Goal: Check status

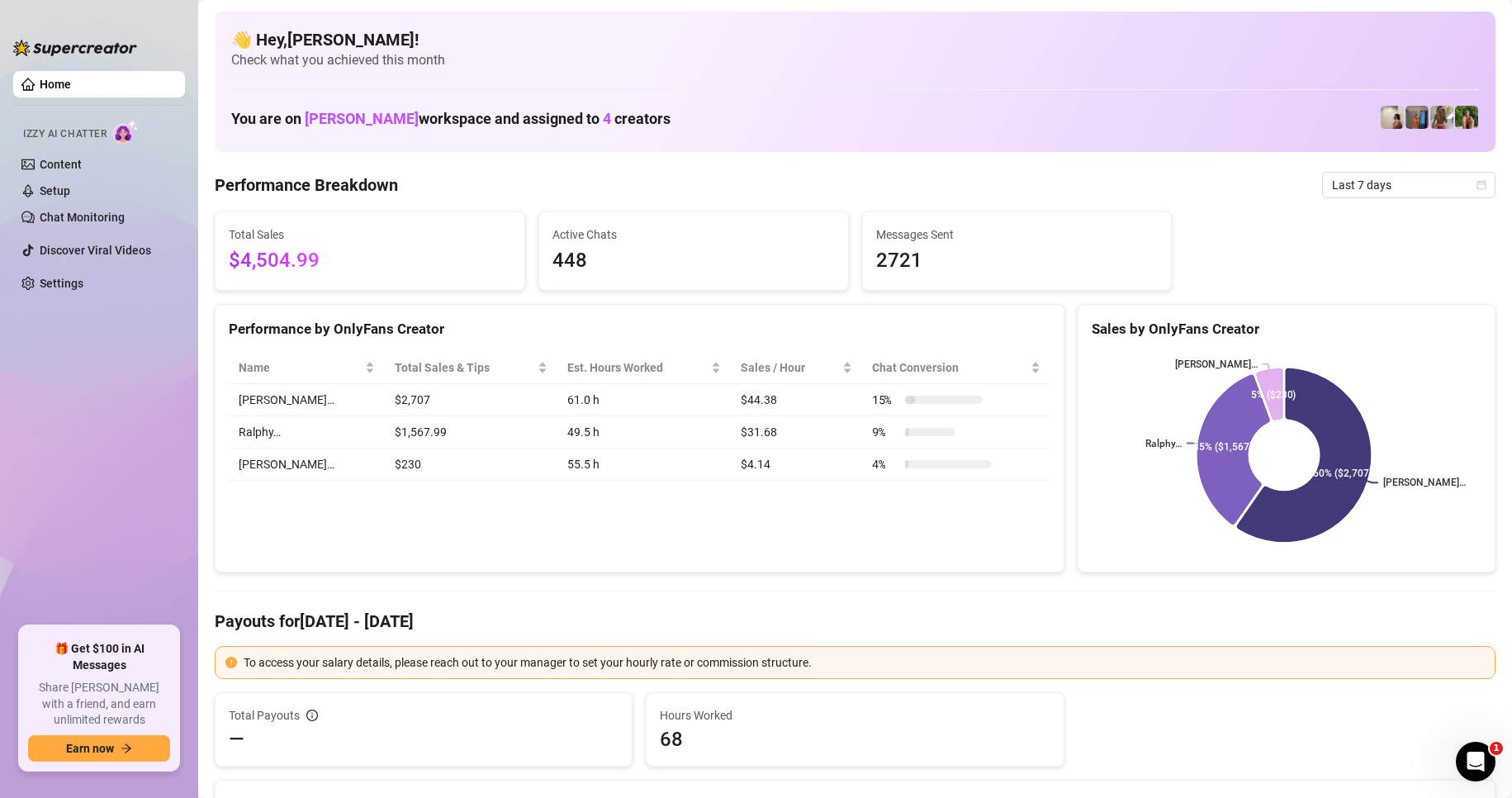
click at [1390, 189] on span "Last 7 days" at bounding box center [1409, 184] width 154 height 24
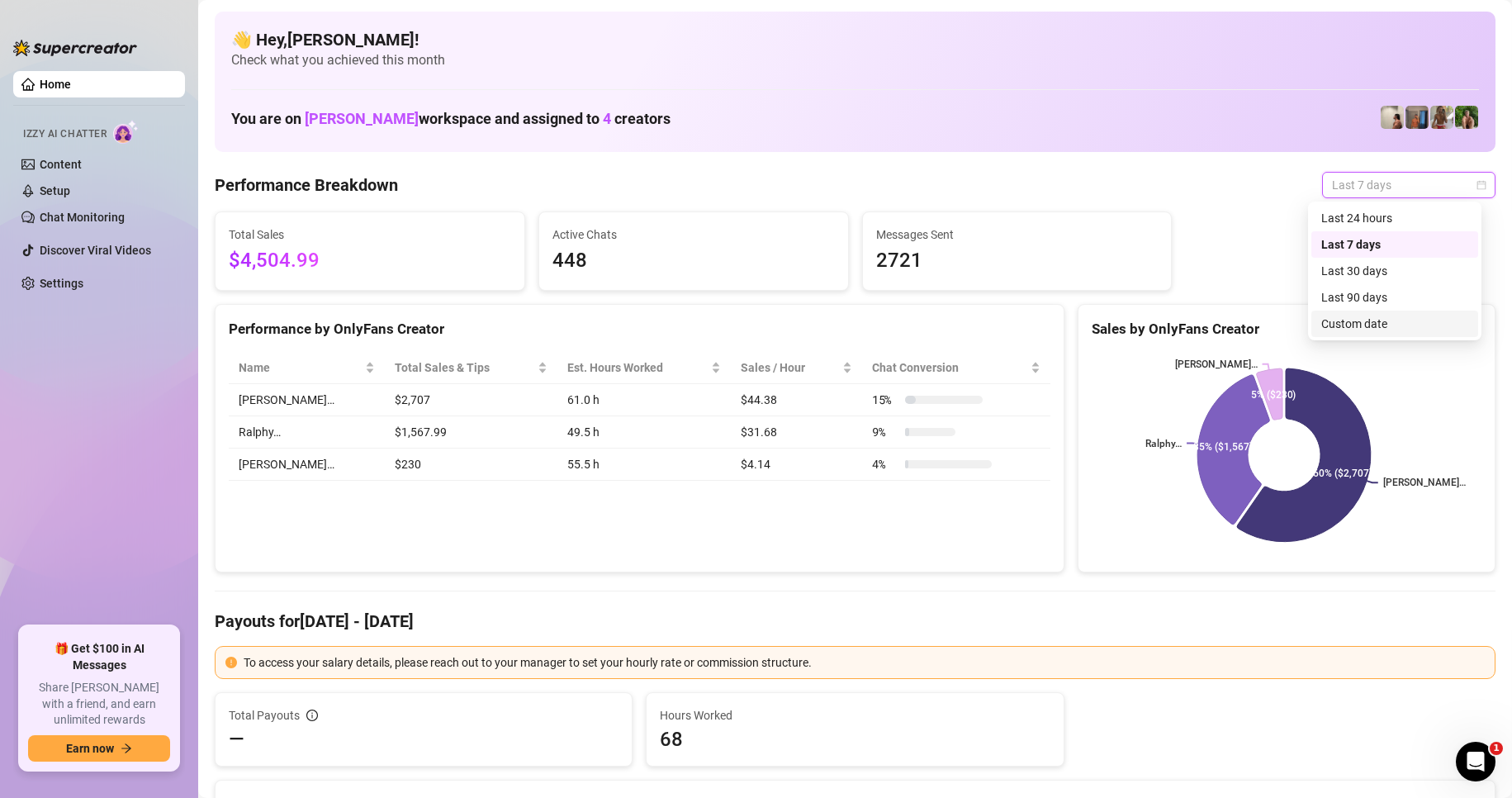
click at [1380, 331] on div "Custom date" at bounding box center [1394, 324] width 147 height 19
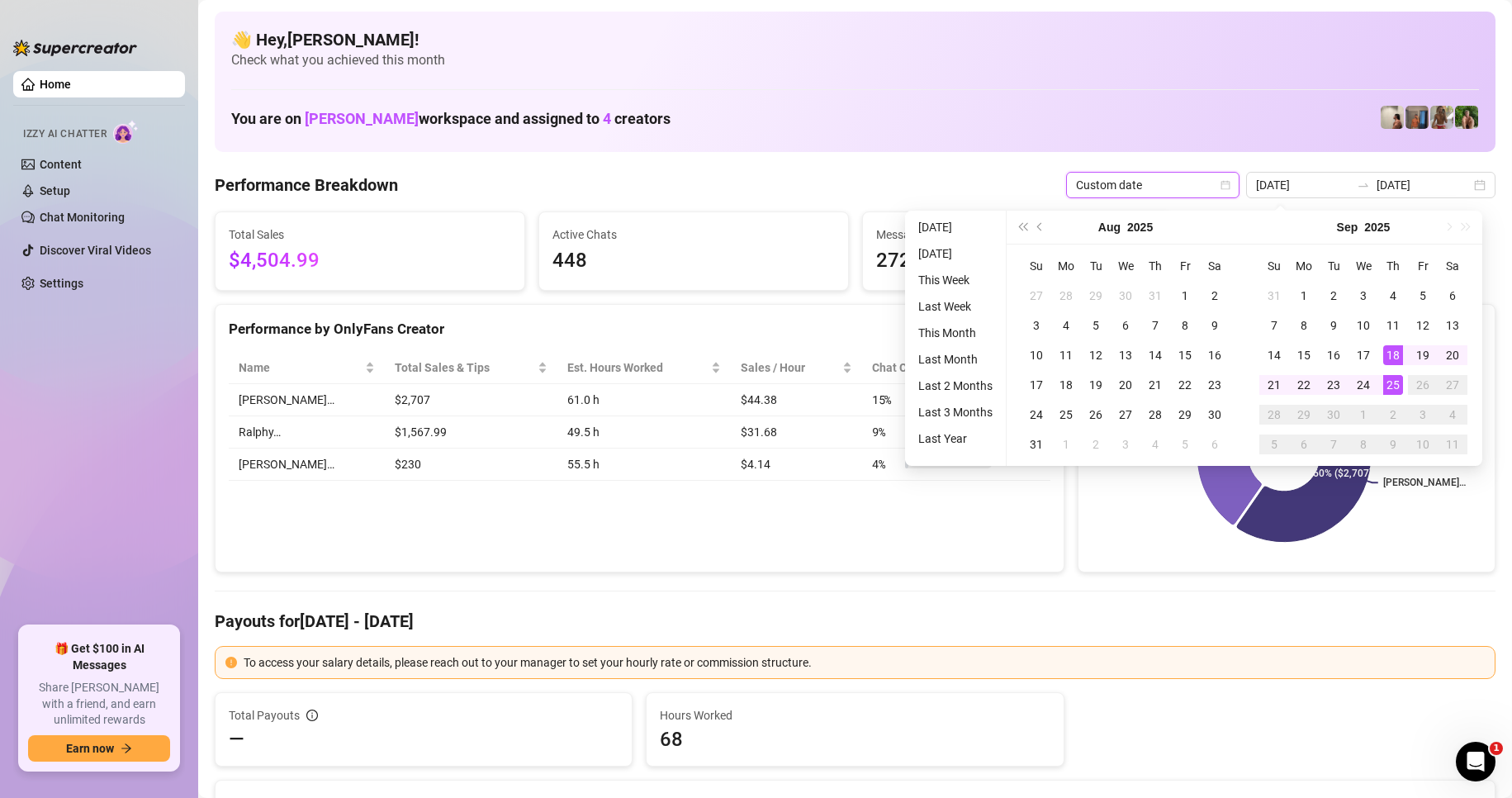
type input "[DATE]"
click at [1399, 380] on div "25" at bounding box center [1393, 385] width 20 height 20
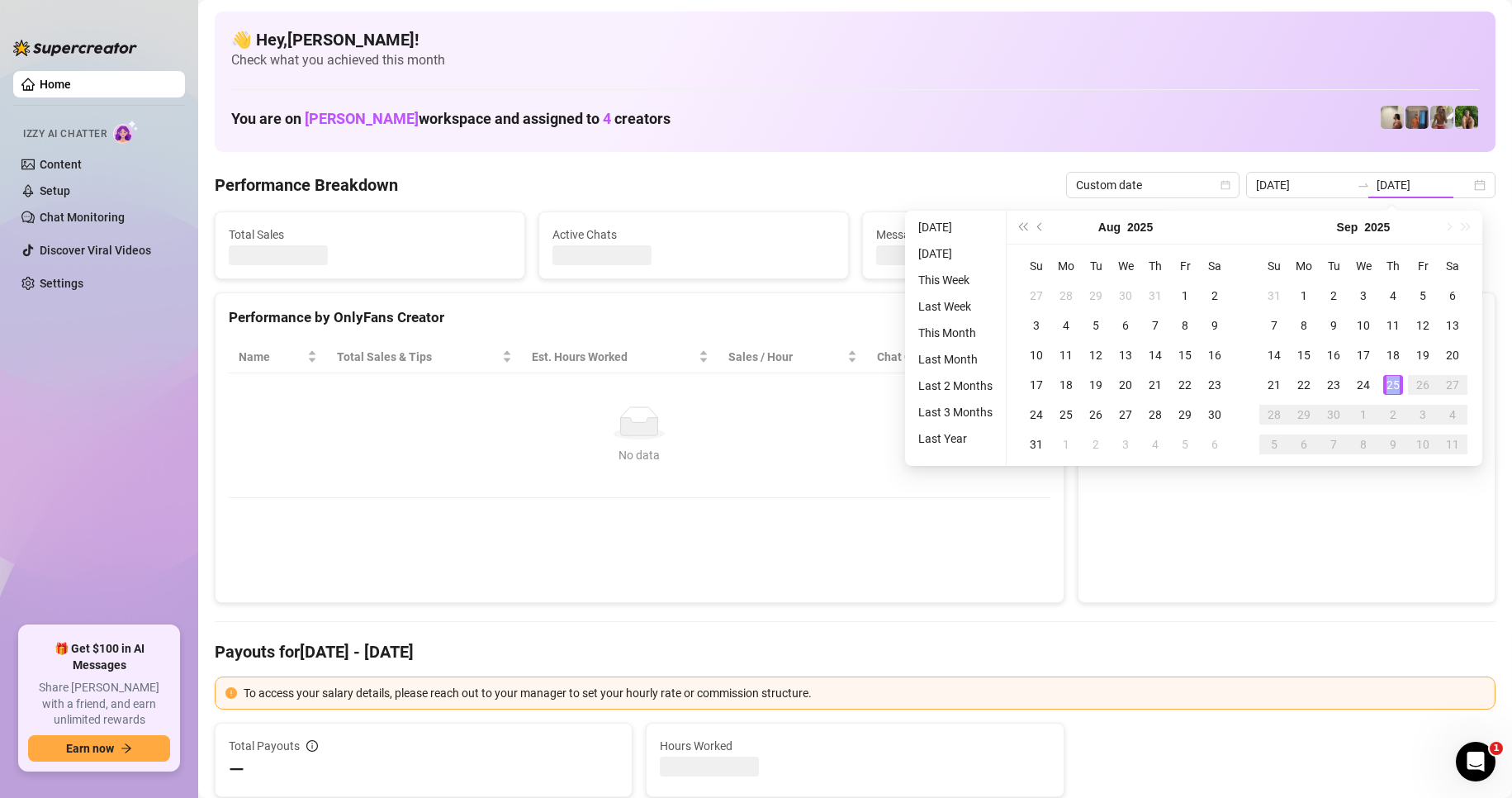
type input "[DATE]"
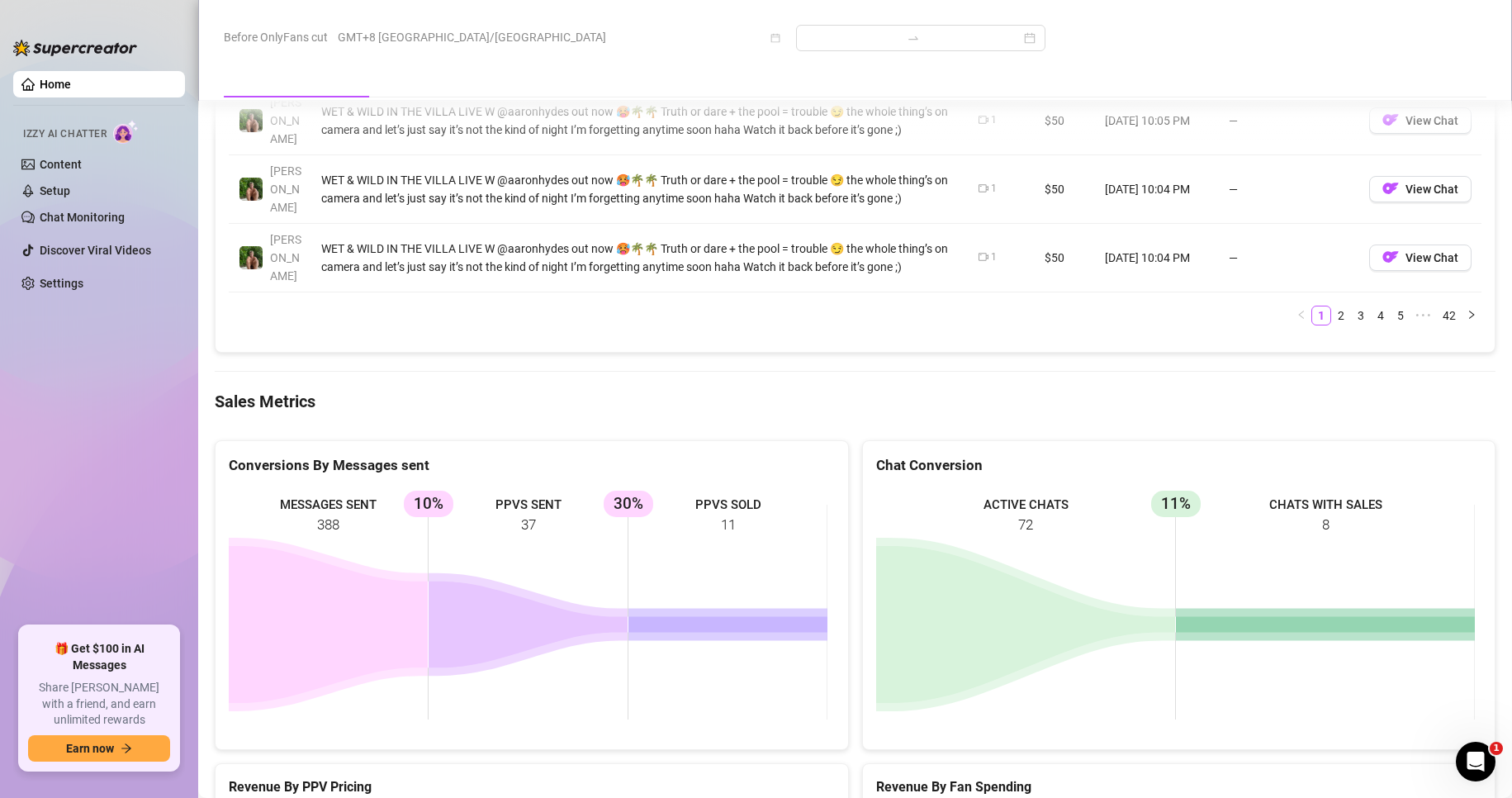
scroll to position [2147, 0]
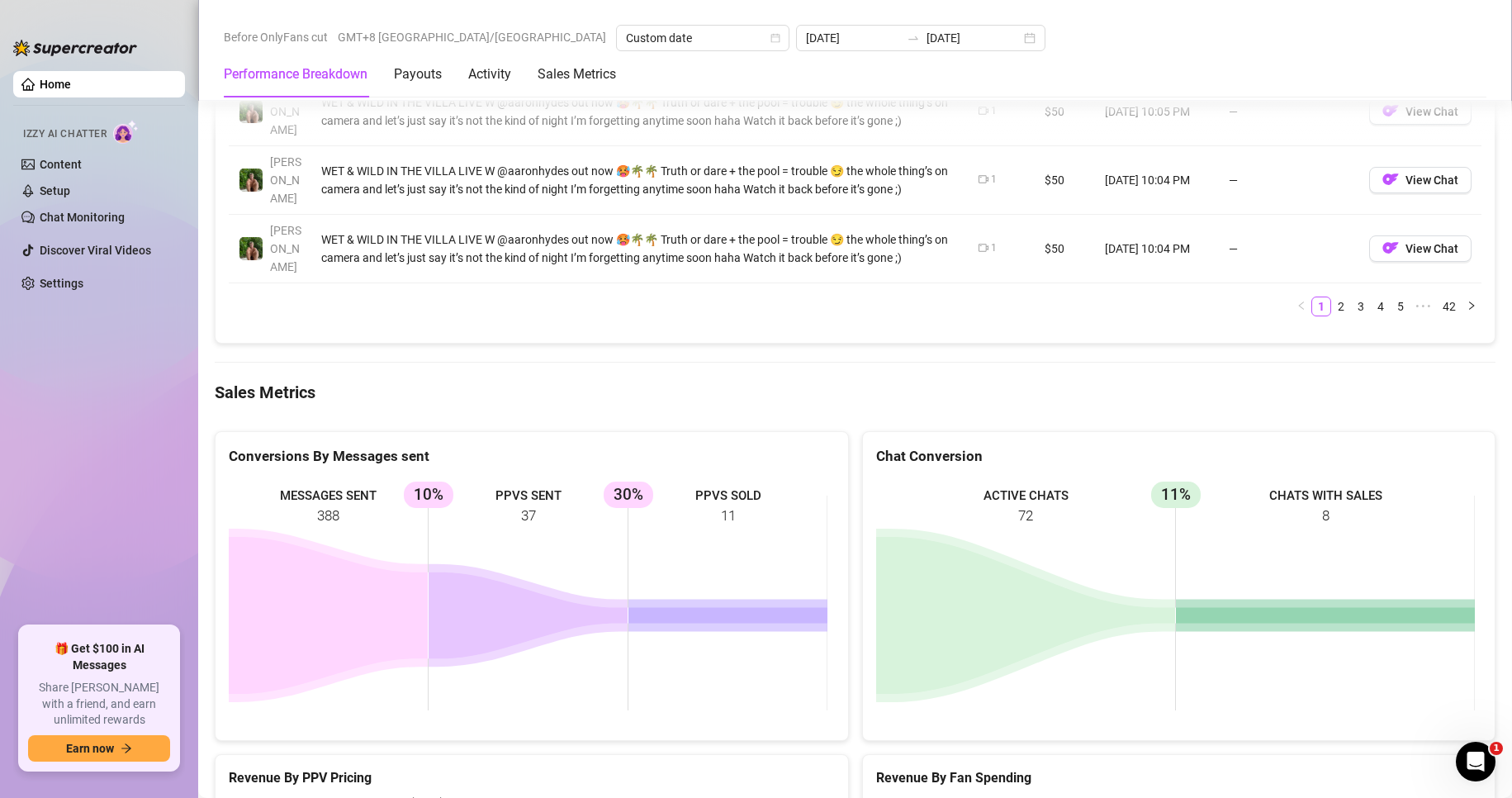
click at [1287, 497] on rect at bounding box center [1175, 603] width 598 height 247
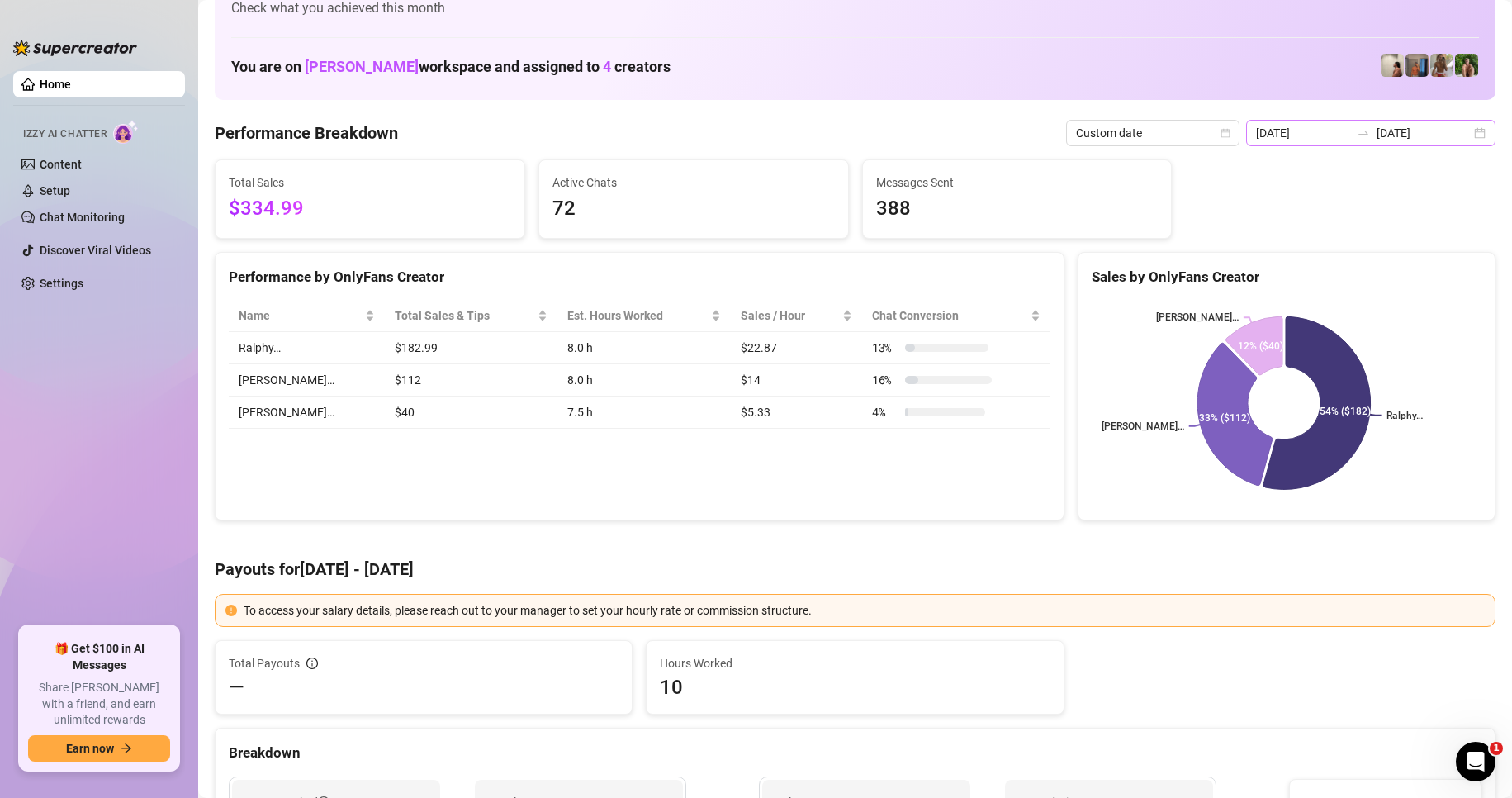
scroll to position [0, 0]
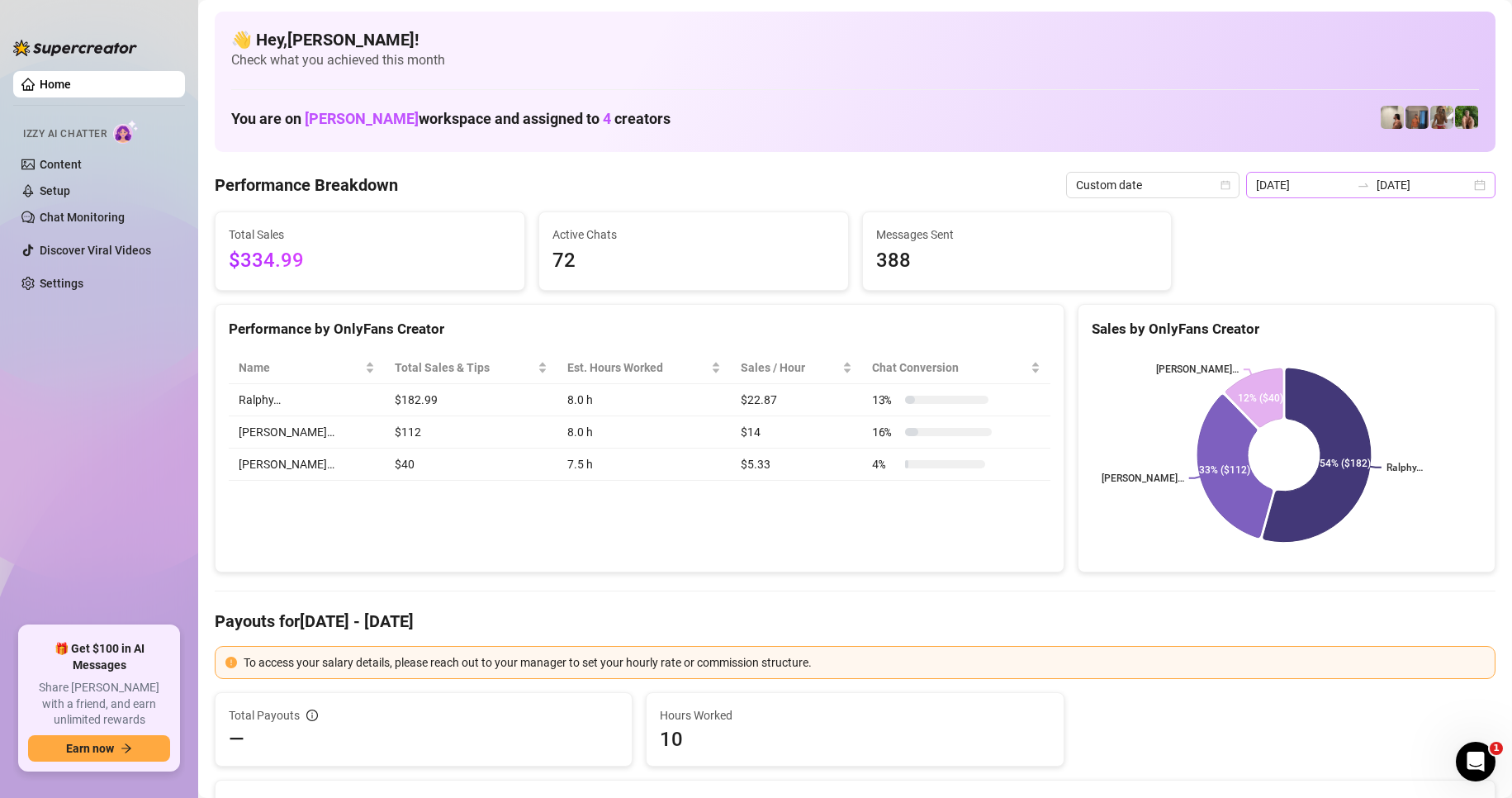
click at [1371, 189] on div at bounding box center [1362, 185] width 26 height 13
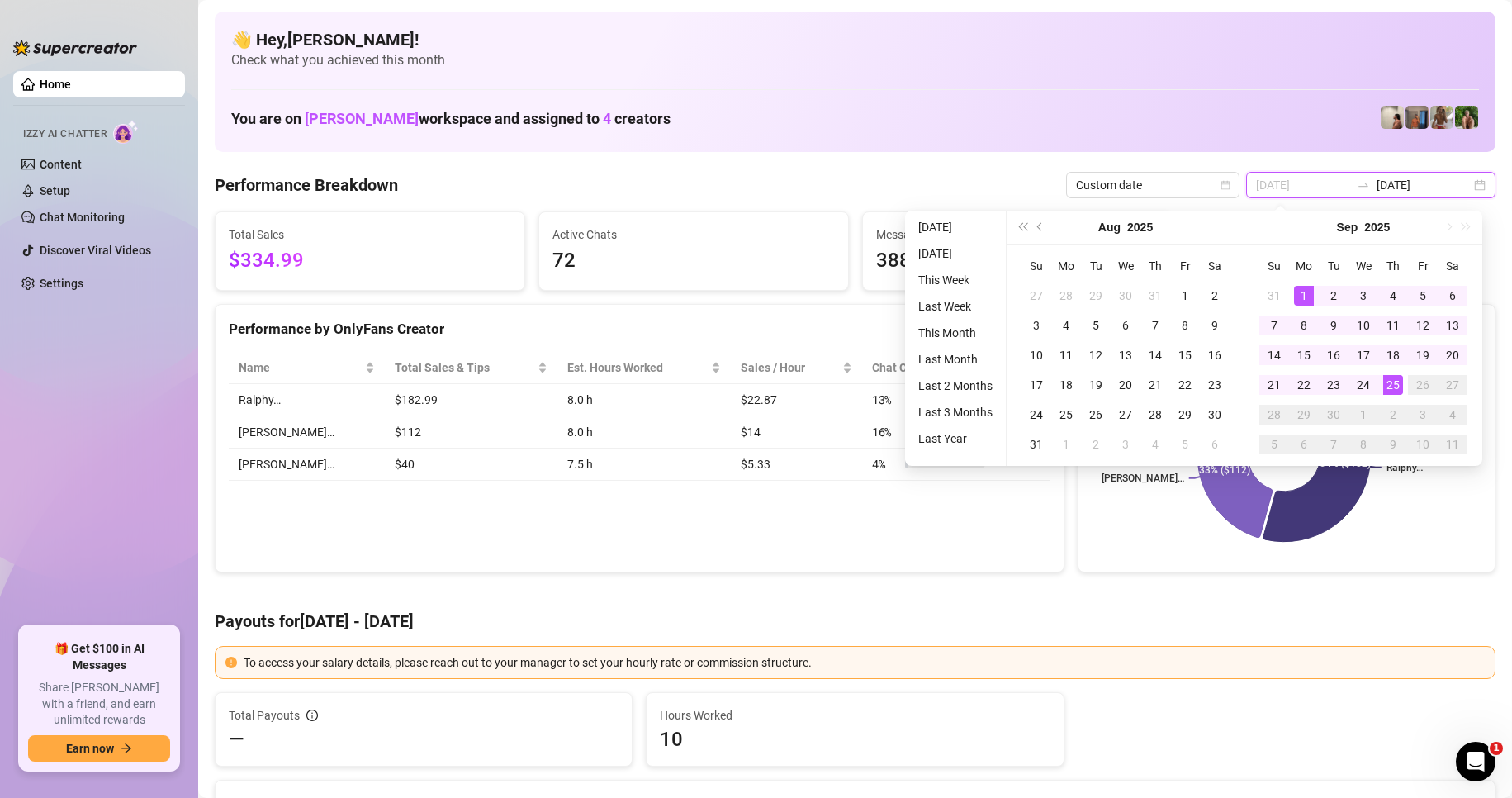
type input "[DATE]"
click at [1309, 295] on div "1" at bounding box center [1304, 296] width 20 height 20
type input "[DATE]"
click at [1391, 380] on div "25" at bounding box center [1393, 385] width 20 height 20
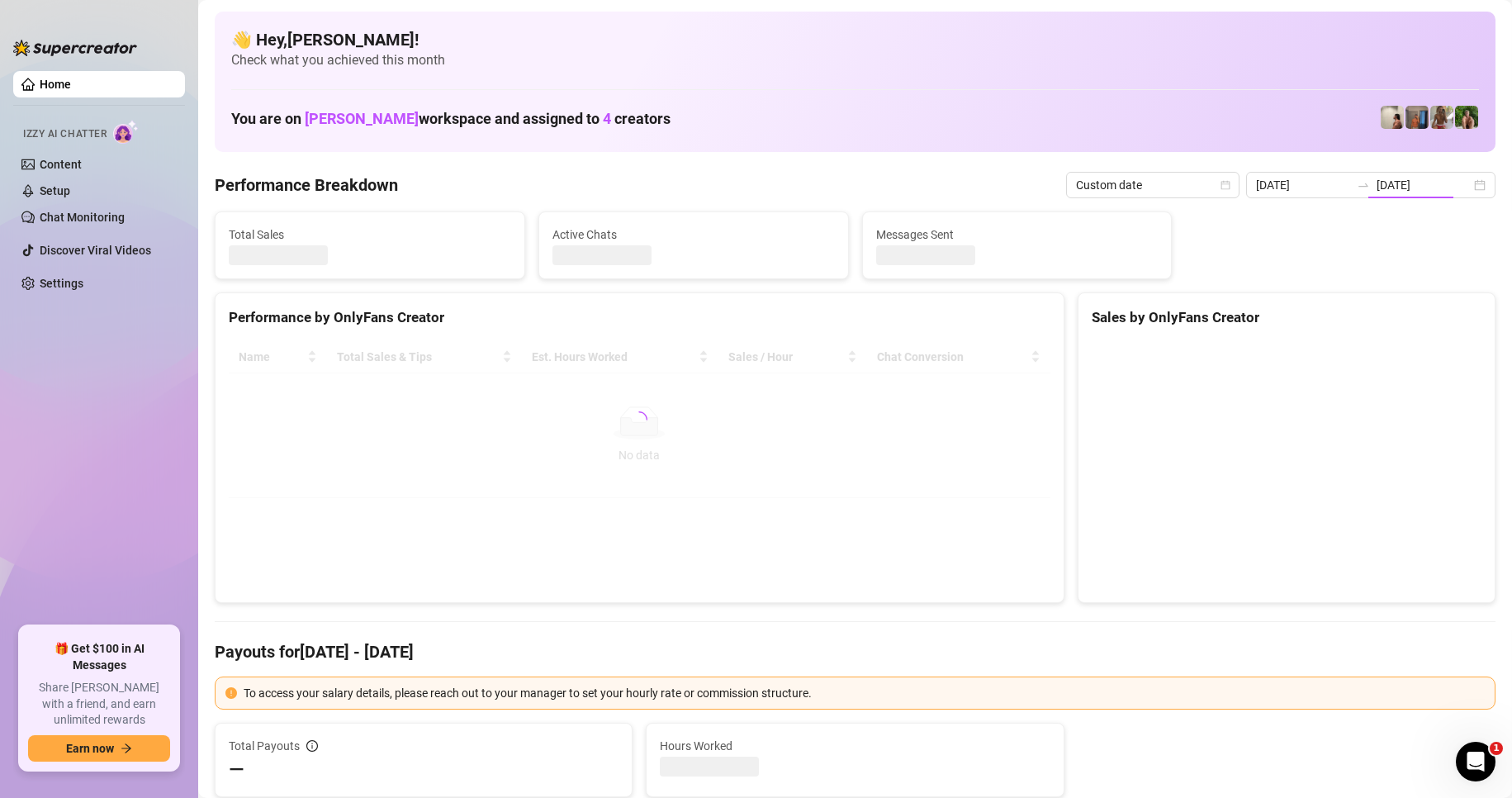
type input "[DATE]"
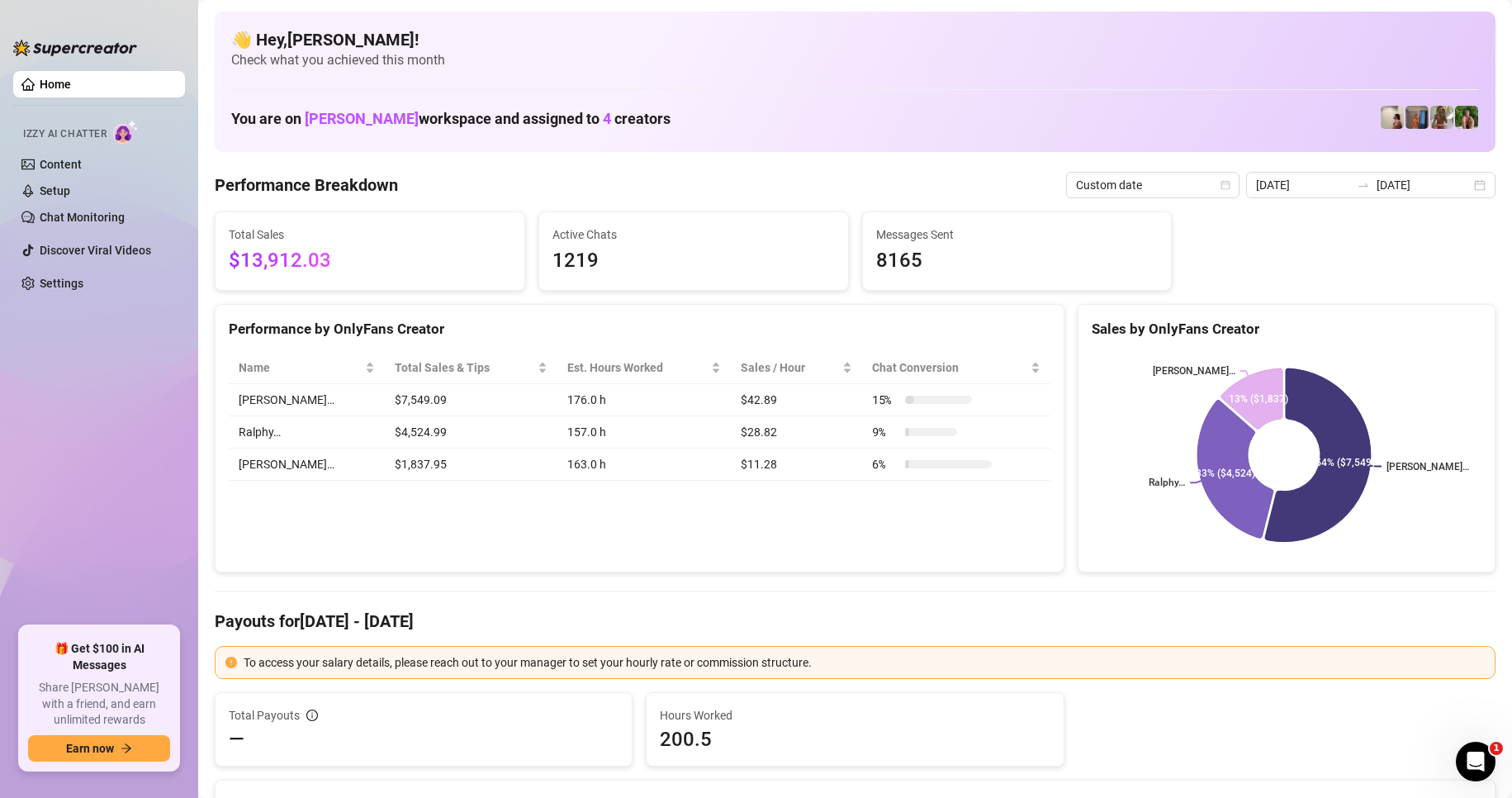
click at [623, 514] on div "Performance by OnlyFans Creator Name Total Sales & Tips Est. Hours Worked Sales…" at bounding box center [639, 439] width 850 height 269
click at [602, 504] on div "Performance by OnlyFans Creator Name Total Sales & Tips Est. Hours Worked Sales…" at bounding box center [639, 439] width 850 height 269
click at [598, 518] on div "Performance by OnlyFans Creator Name Total Sales & Tips Est. Hours Worked Sales…" at bounding box center [639, 439] width 850 height 269
click at [597, 529] on div "Performance by OnlyFans Creator Name Total Sales & Tips Est. Hours Worked Sales…" at bounding box center [639, 439] width 850 height 269
drag, startPoint x: 913, startPoint y: 517, endPoint x: 902, endPoint y: 521, distance: 11.7
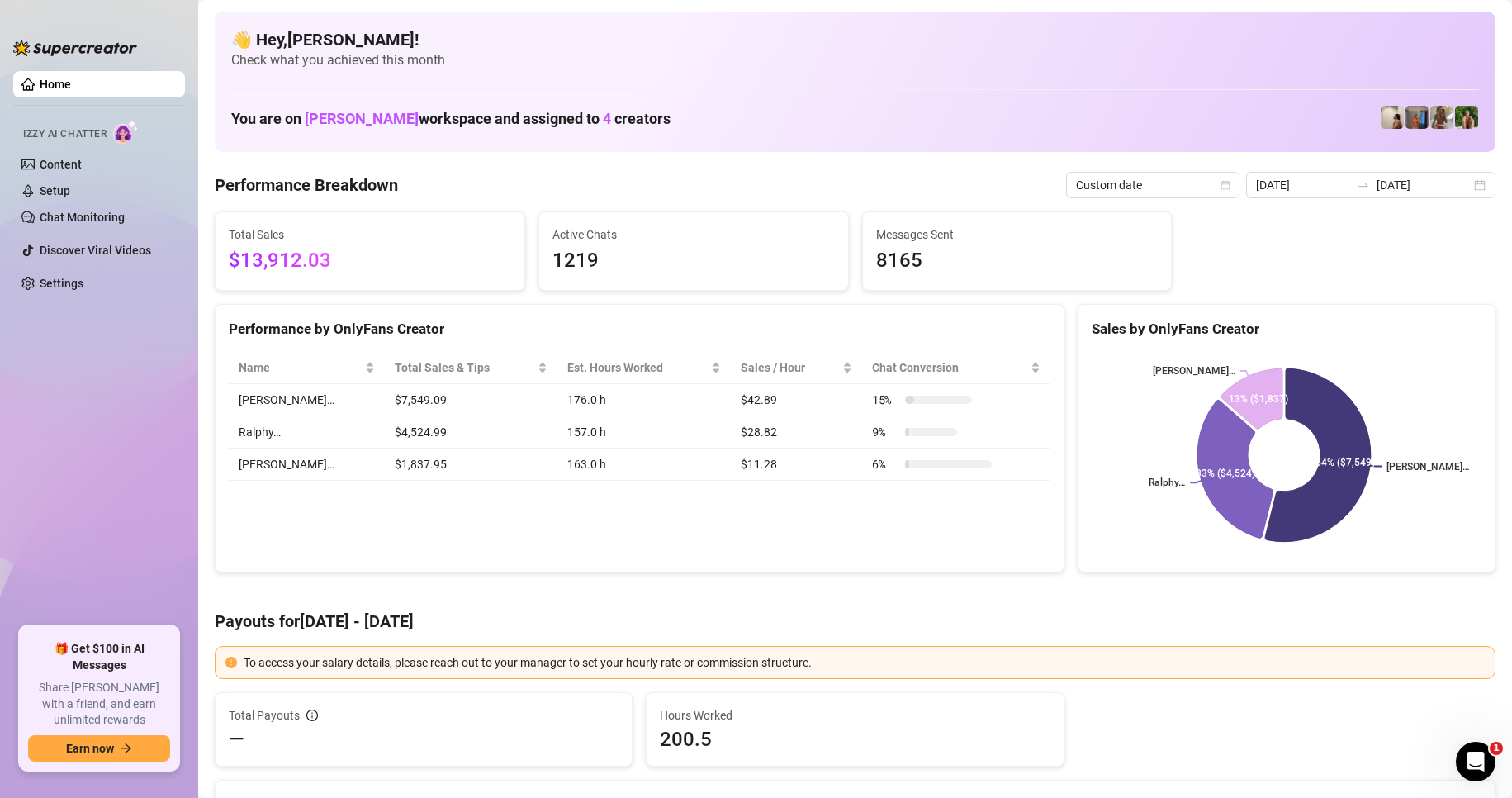
click at [913, 517] on div "Performance by OnlyFans Creator Name Total Sales & Tips Est. Hours Worked Sales…" at bounding box center [639, 439] width 850 height 269
drag, startPoint x: 727, startPoint y: 554, endPoint x: 199, endPoint y: 294, distance: 588.5
click at [727, 552] on div "Performance by OnlyFans Creator Name Total Sales & Tips Est. Hours Worked Sales…" at bounding box center [639, 439] width 850 height 269
click at [677, 535] on div "Performance by OnlyFans Creator Name Total Sales & Tips Est. Hours Worked Sales…" at bounding box center [639, 439] width 850 height 269
click at [966, 523] on div "Performance by OnlyFans Creator Name Total Sales & Tips Est. Hours Worked Sales…" at bounding box center [639, 439] width 850 height 269
